Goal: Information Seeking & Learning: Learn about a topic

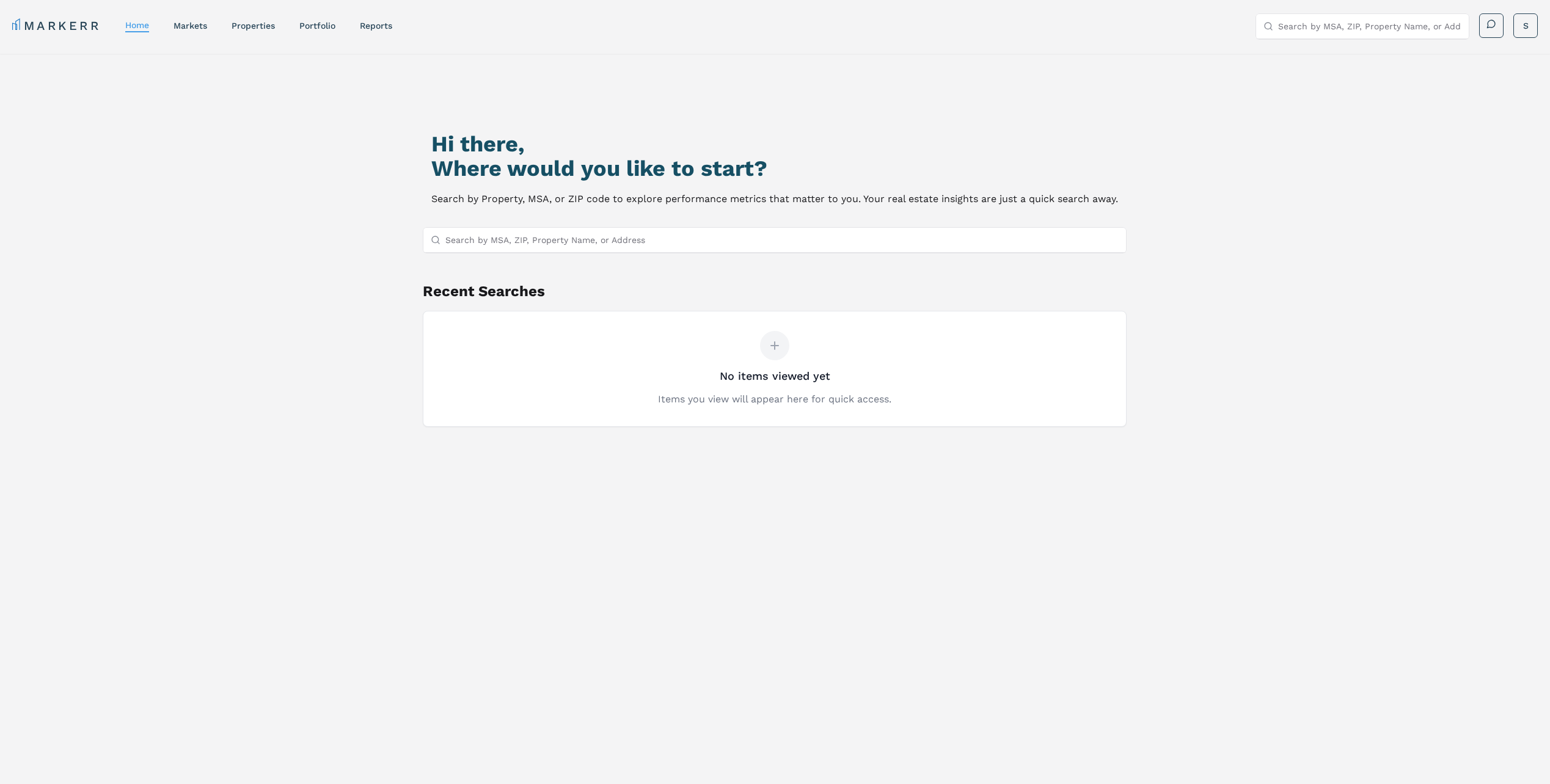
click at [725, 239] on input "Search by MSA, ZIP, Property Name, or Address" at bounding box center [782, 240] width 673 height 25
click at [773, 241] on input "Search by MSA, ZIP, Property Name, or Address" at bounding box center [782, 240] width 673 height 25
type input "w"
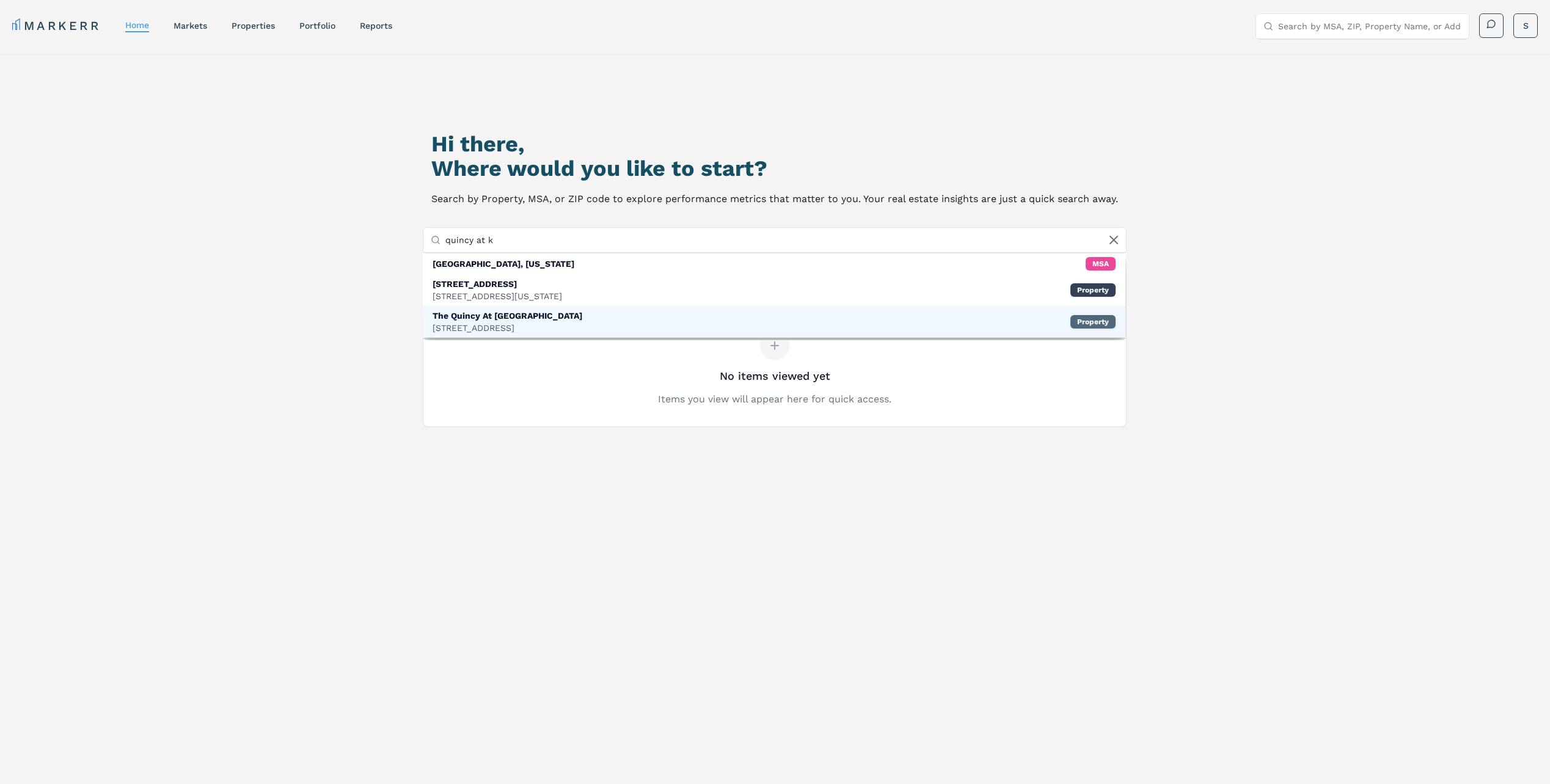
type input "quincy at k"
click at [1099, 318] on div "Property" at bounding box center [1093, 322] width 45 height 13
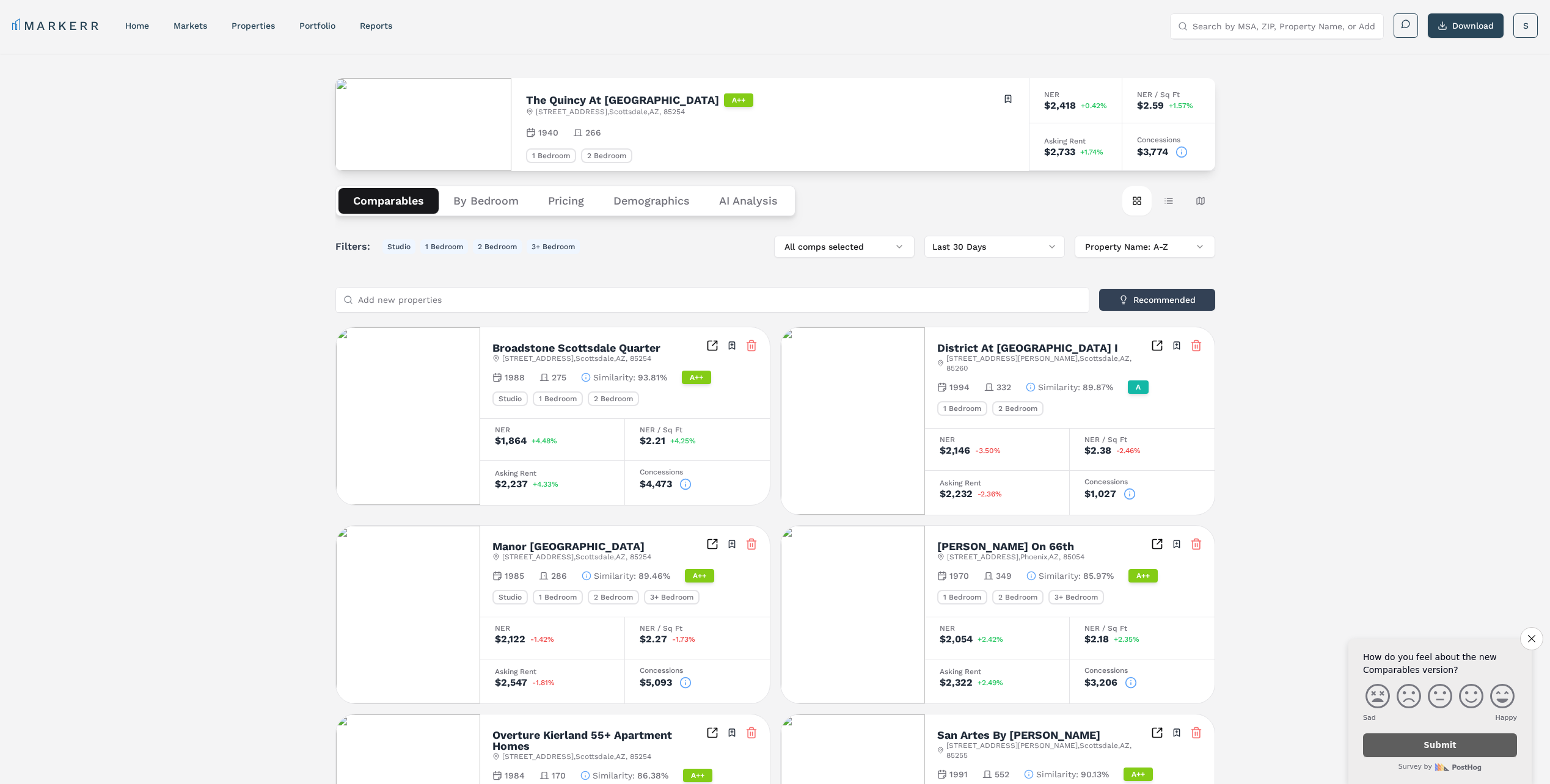
click at [502, 203] on button "By Bedroom" at bounding box center [486, 201] width 95 height 25
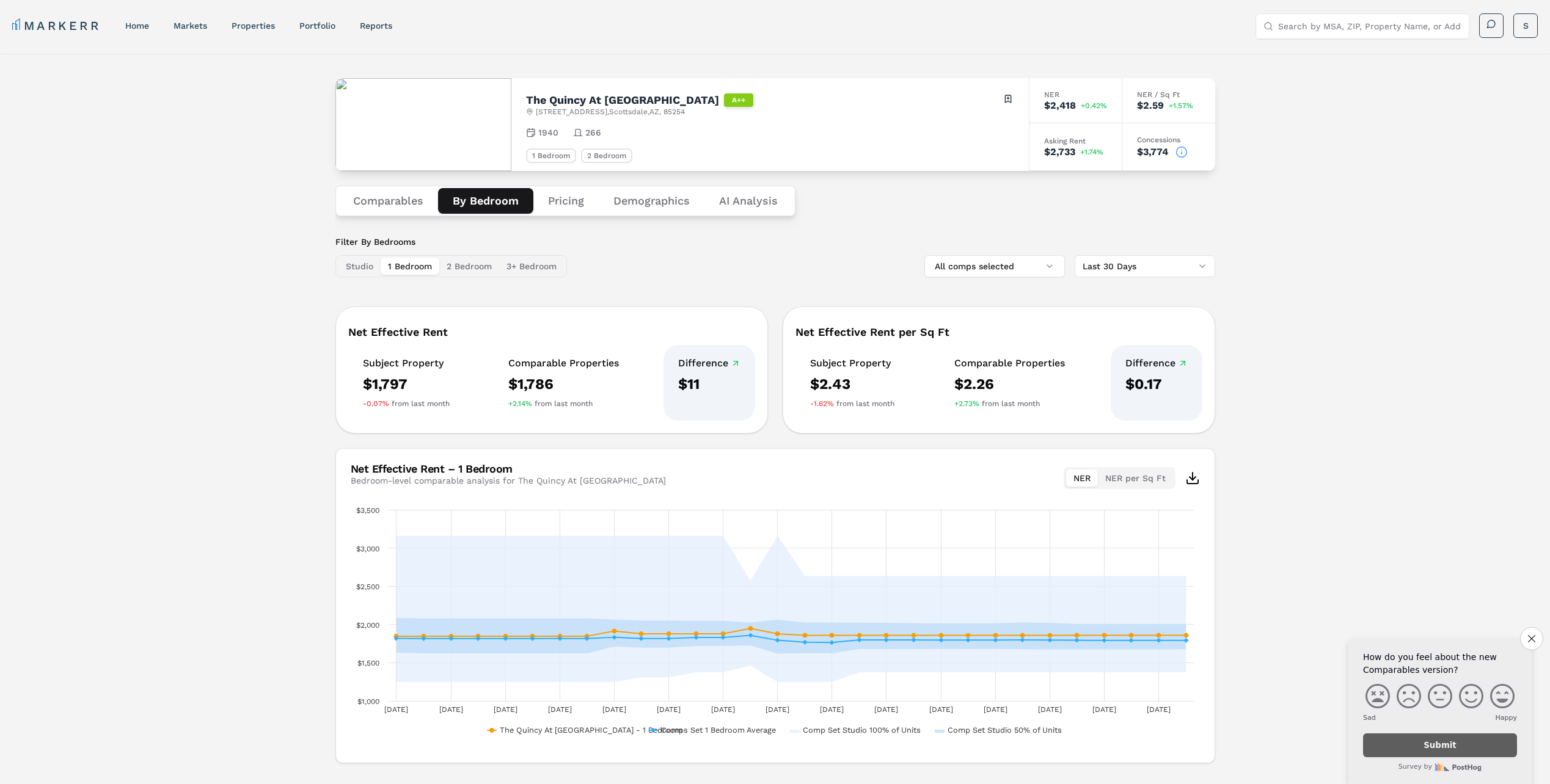
click at [571, 200] on button "Pricing" at bounding box center [566, 201] width 65 height 25
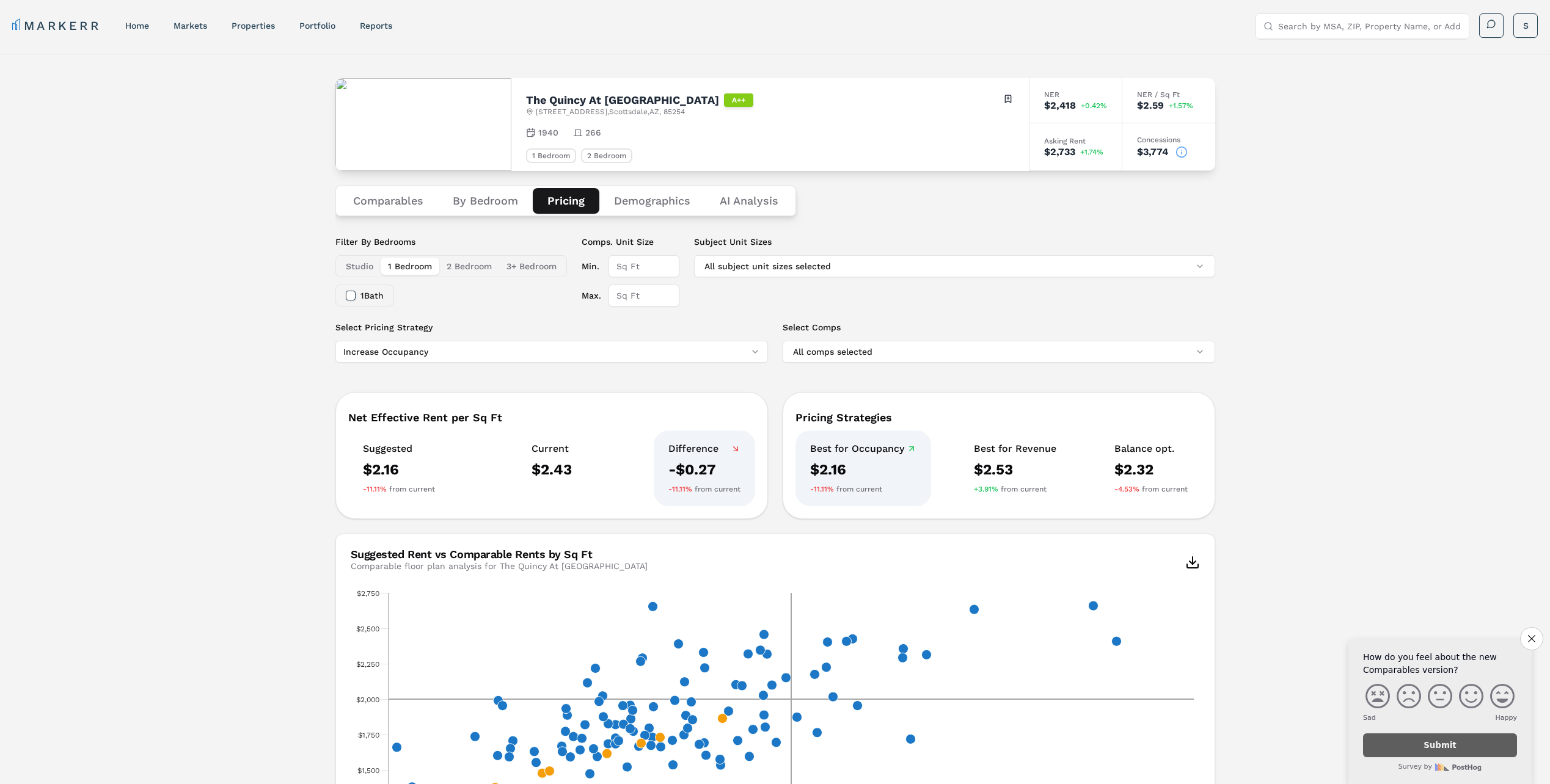
click at [660, 198] on button "Demographics" at bounding box center [651, 201] width 105 height 25
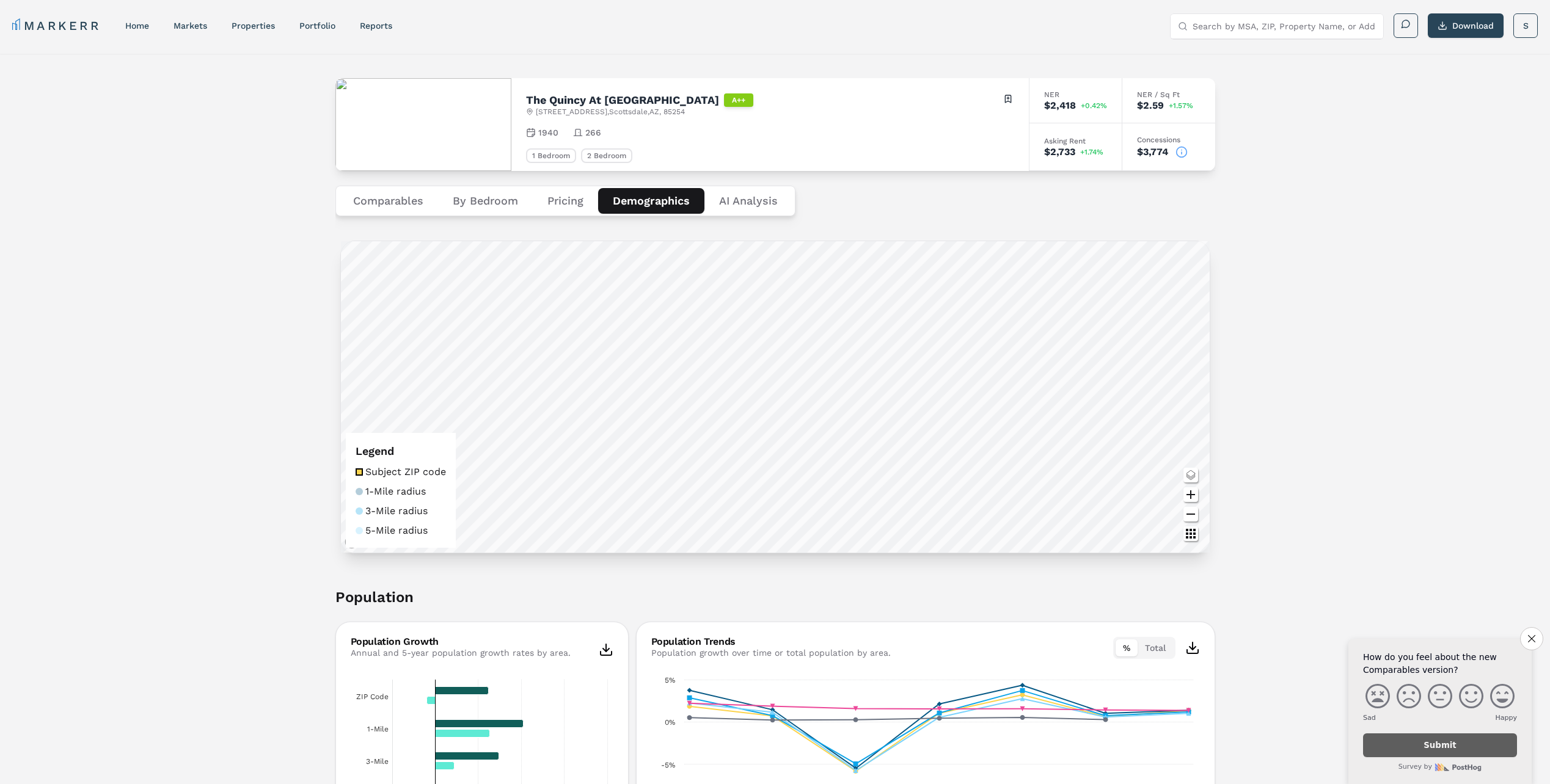
click at [751, 200] on Analysis "AI Analysis" at bounding box center [748, 201] width 88 height 25
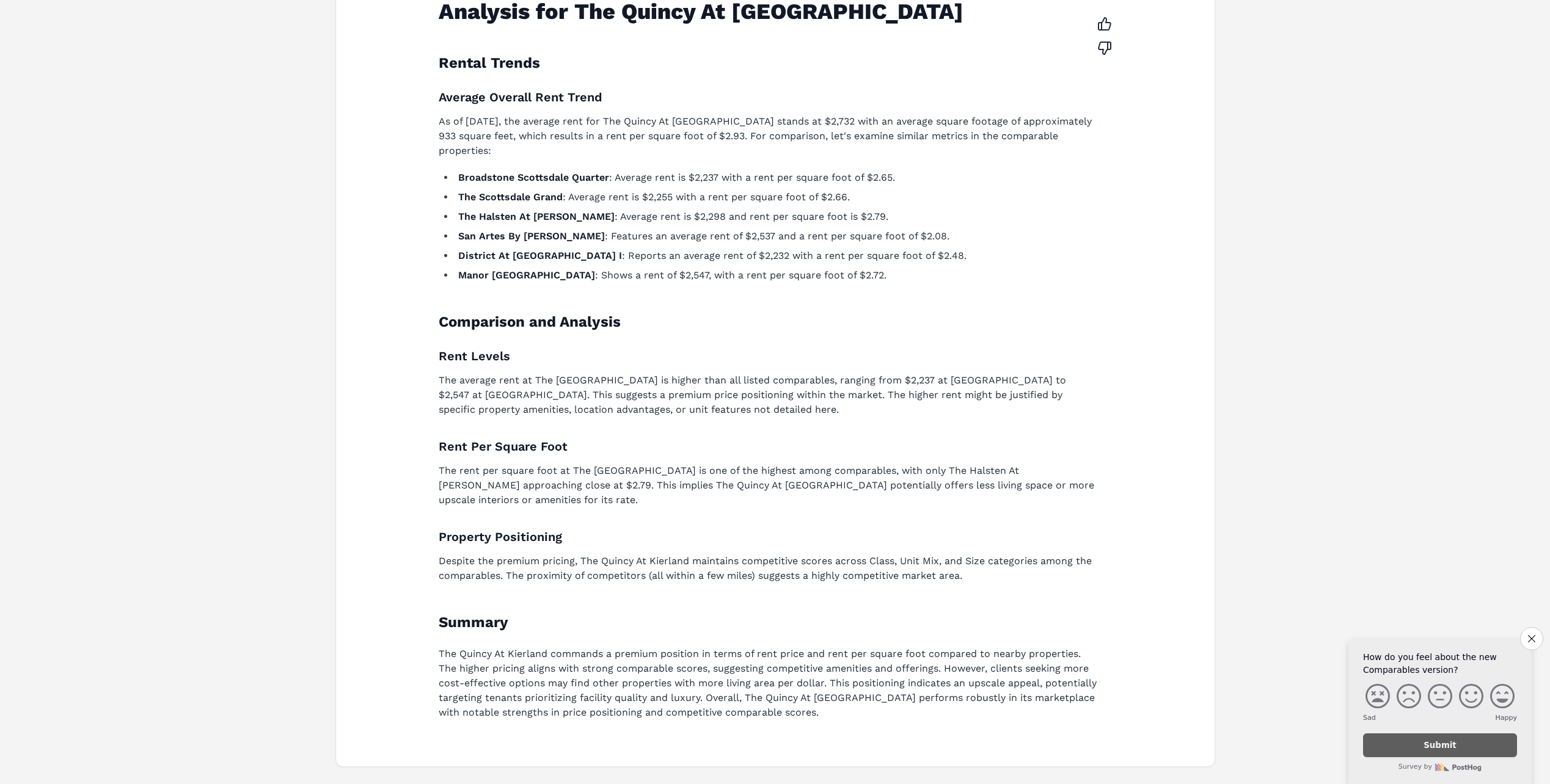
scroll to position [316, 0]
